Goal: Task Accomplishment & Management: Manage account settings

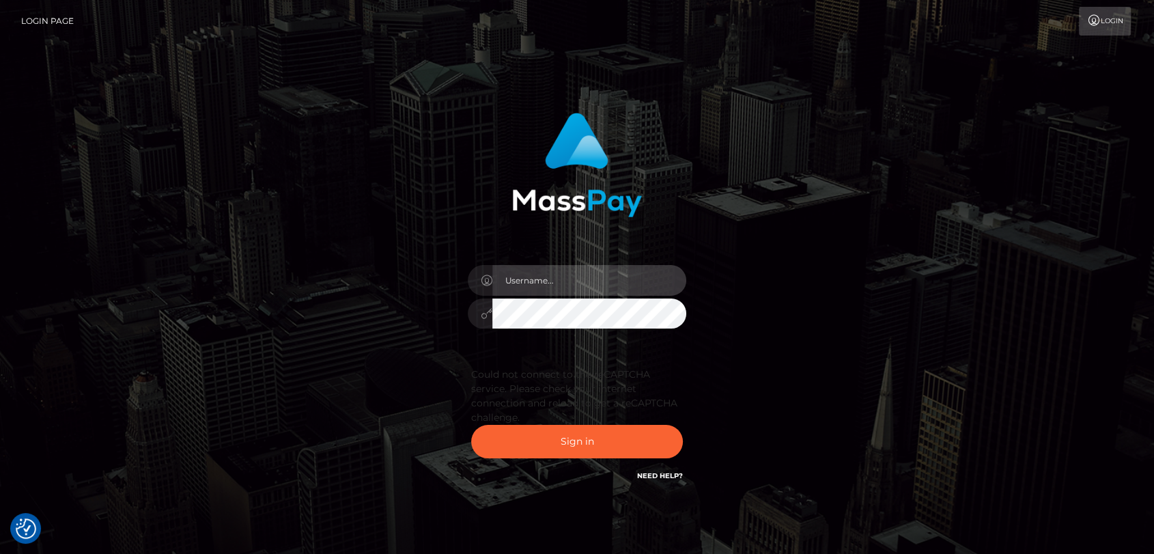
drag, startPoint x: 0, startPoint y: 0, endPoint x: 576, endPoint y: 288, distance: 643.7
click at [576, 288] on input "text" at bounding box center [589, 280] width 194 height 31
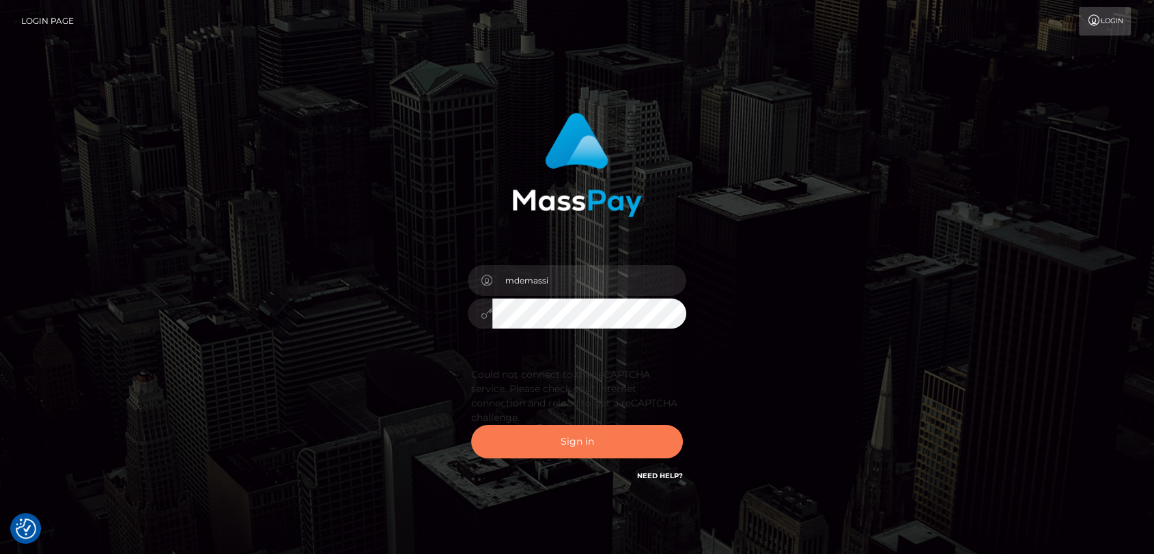
click at [594, 442] on button "Sign in" at bounding box center [577, 441] width 212 height 33
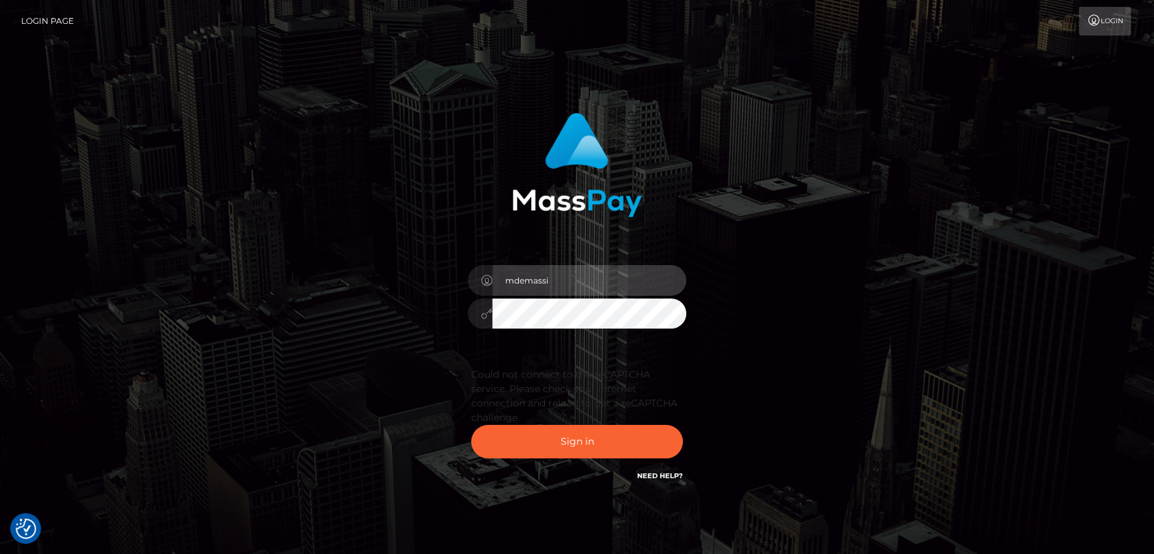
drag, startPoint x: 549, startPoint y: 280, endPoint x: 483, endPoint y: 269, distance: 66.5
click at [479, 282] on div "mdemassi" at bounding box center [577, 278] width 219 height 27
type input "mdem"
click at [547, 281] on input "mdem" at bounding box center [589, 280] width 194 height 31
click at [550, 279] on input "mdem" at bounding box center [589, 280] width 194 height 31
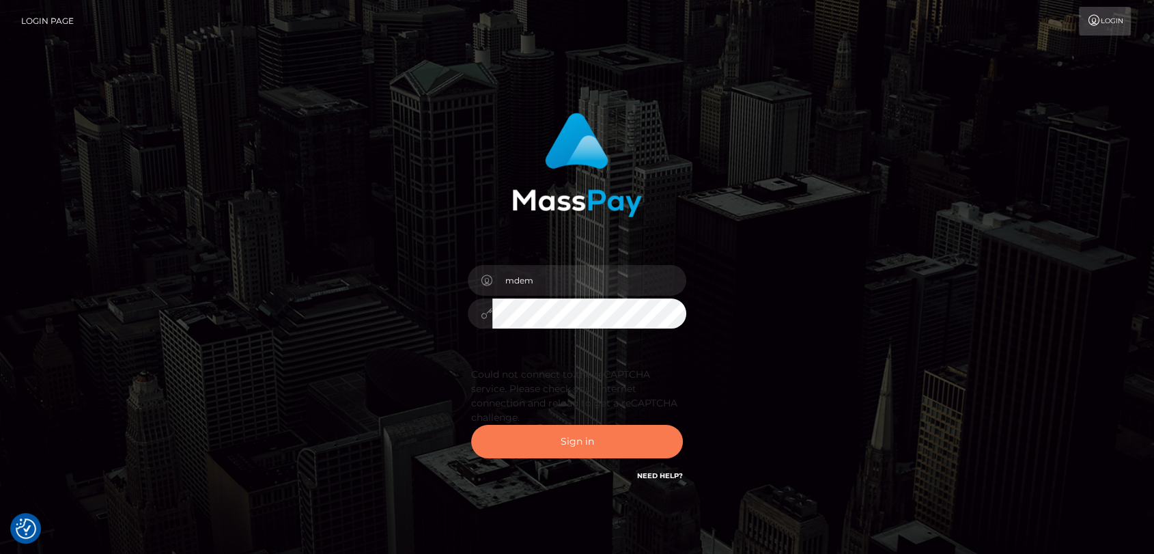
click at [571, 438] on button "Sign in" at bounding box center [577, 441] width 212 height 33
click at [576, 442] on button "Sign in" at bounding box center [577, 441] width 212 height 33
click at [442, 313] on div "mdem Sign in" at bounding box center [577, 297] width 358 height 391
click at [445, 309] on div "mdem Sign in" at bounding box center [577, 297] width 358 height 391
click at [563, 433] on button "Sign in" at bounding box center [577, 441] width 212 height 33
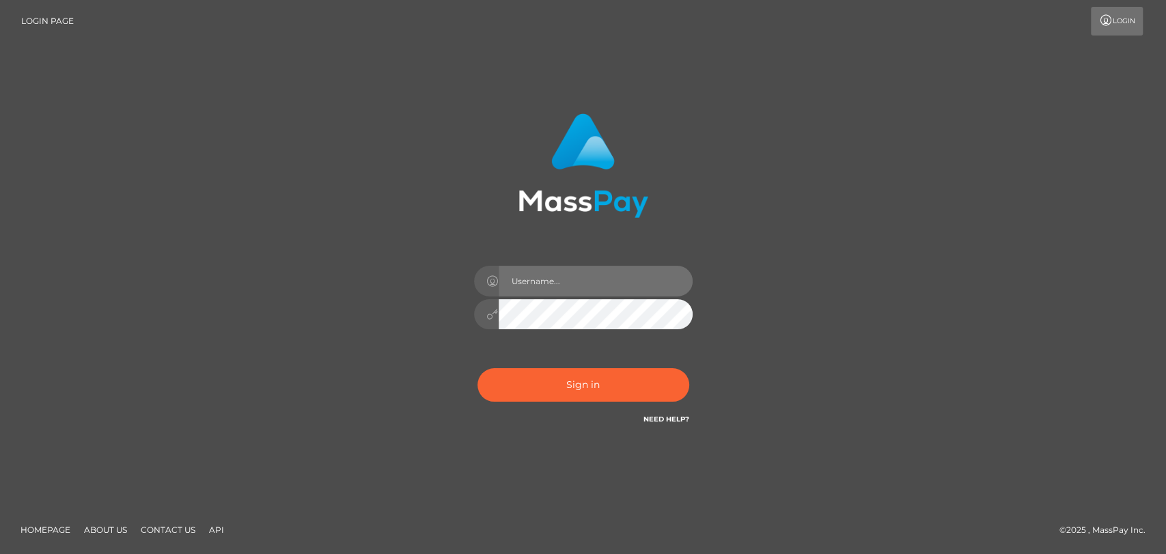
click at [535, 284] on input "text" at bounding box center [595, 281] width 194 height 31
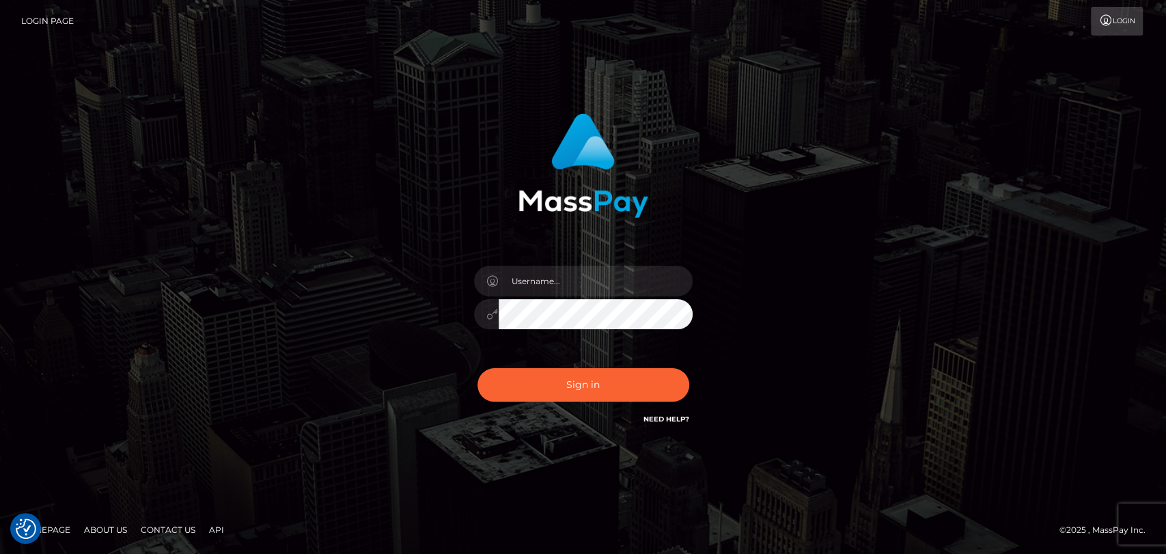
click at [692, 216] on div at bounding box center [583, 160] width 358 height 115
click at [568, 271] on input "text" at bounding box center [595, 281] width 194 height 31
type input "mdem"
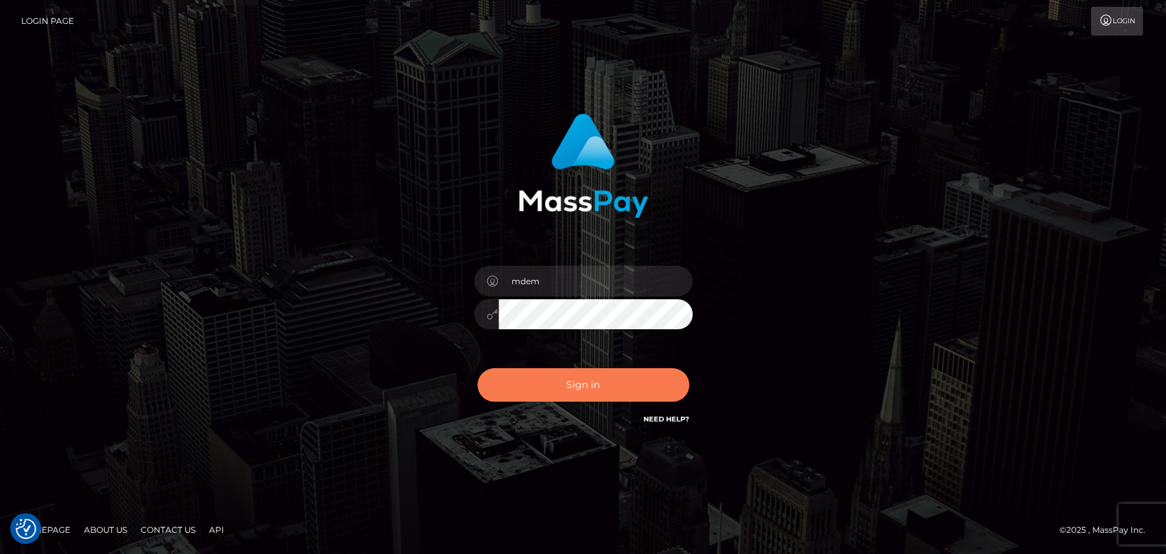
click at [574, 382] on button "Sign in" at bounding box center [583, 384] width 212 height 33
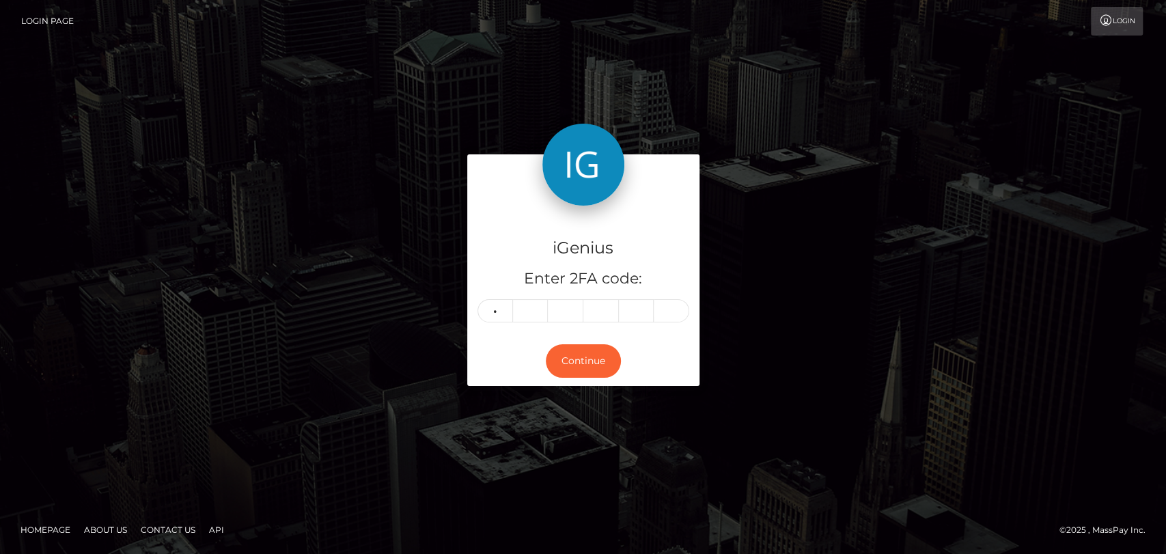
type input "2"
type input "1"
type input "4"
type input "8"
type input "5"
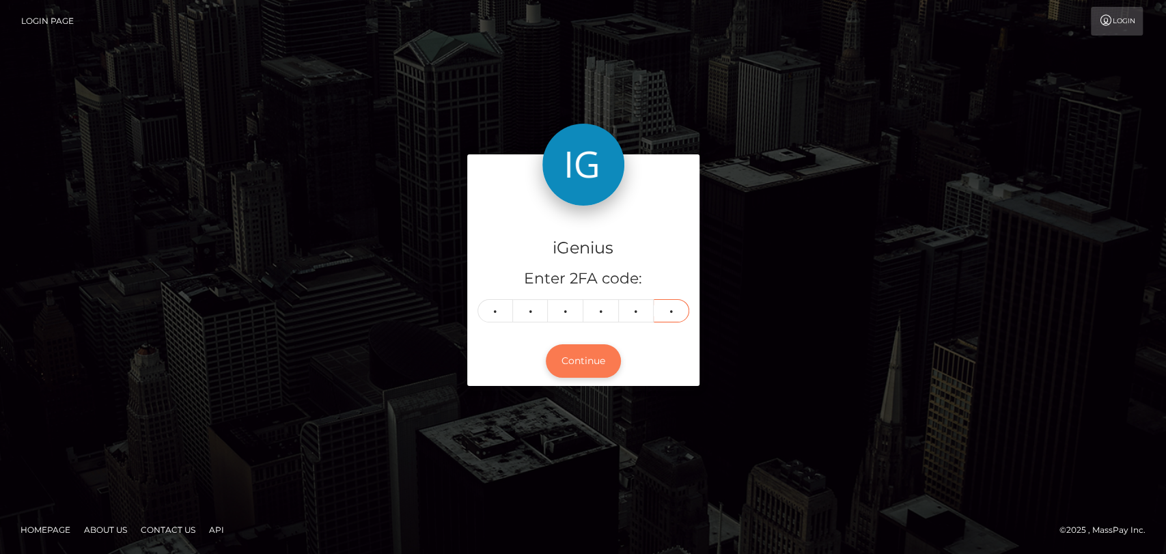
type input "4"
click at [585, 354] on button "Continue" at bounding box center [583, 360] width 75 height 33
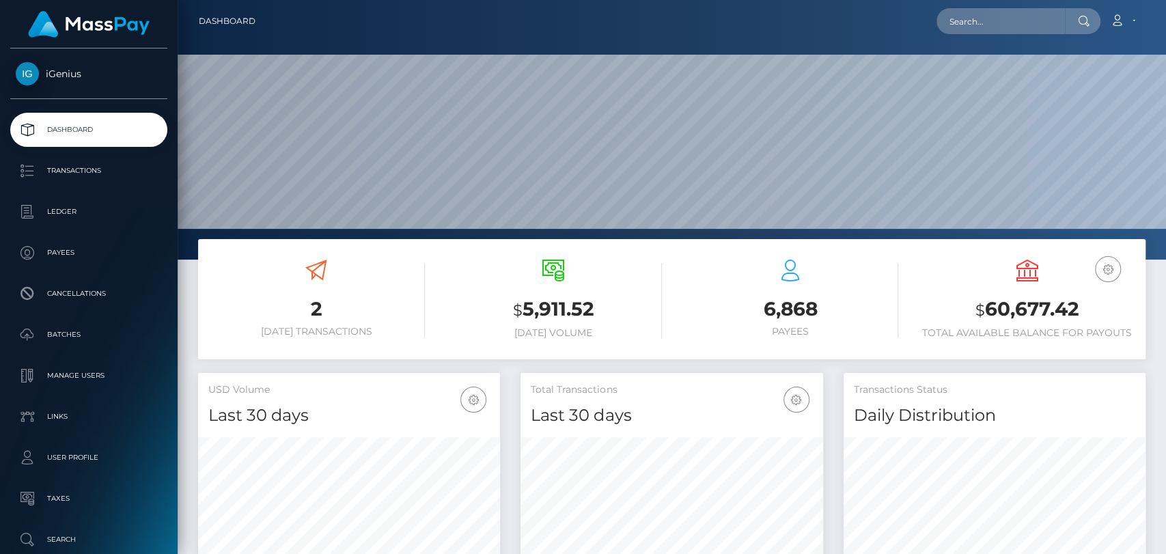
scroll to position [241, 302]
